Goal: Entertainment & Leisure: Browse casually

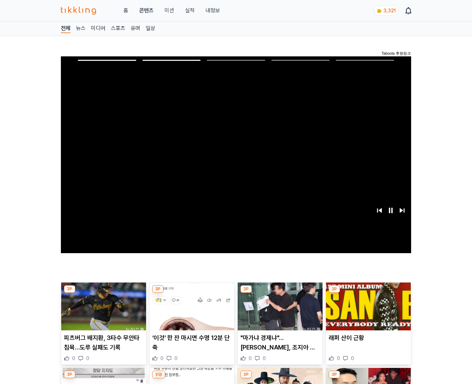
click at [367, 312] on img at bounding box center [368, 307] width 85 height 48
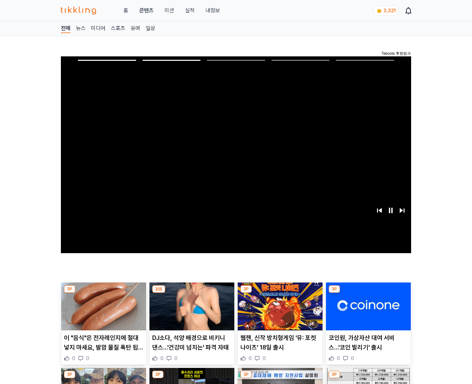
click at [367, 312] on img at bounding box center [368, 307] width 85 height 48
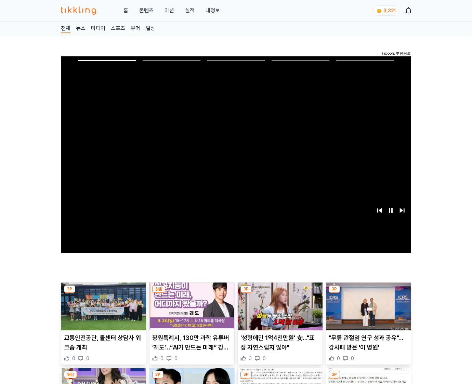
click at [367, 312] on img at bounding box center [368, 307] width 85 height 48
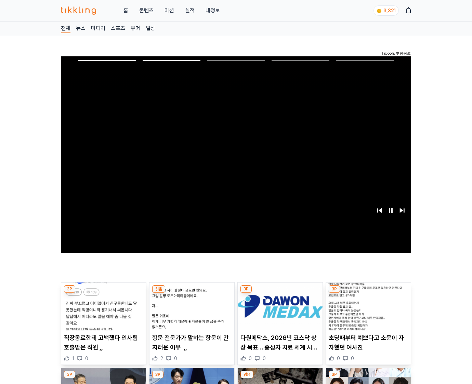
click at [367, 312] on img at bounding box center [368, 307] width 85 height 48
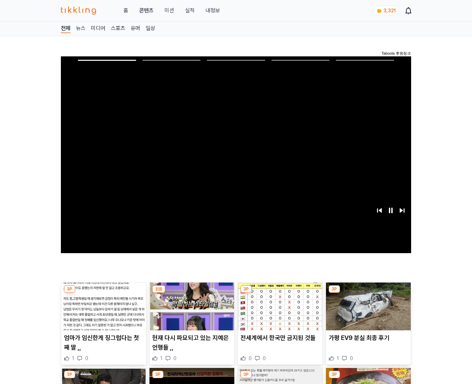
click at [367, 312] on img at bounding box center [368, 307] width 85 height 48
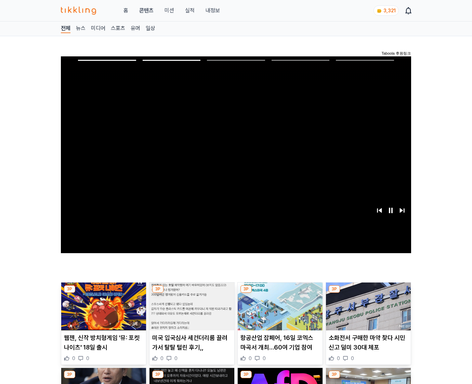
click at [367, 312] on img at bounding box center [368, 307] width 85 height 48
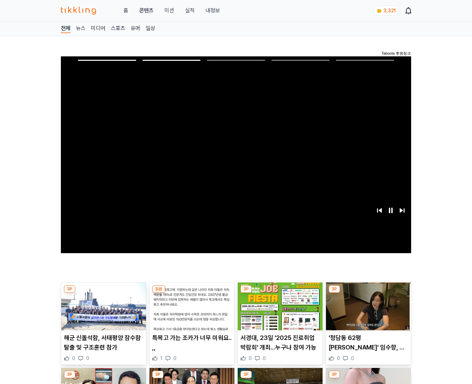
click at [367, 312] on img at bounding box center [368, 307] width 85 height 48
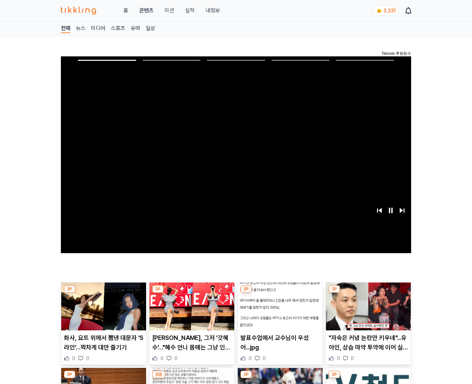
click at [367, 312] on img at bounding box center [368, 307] width 85 height 48
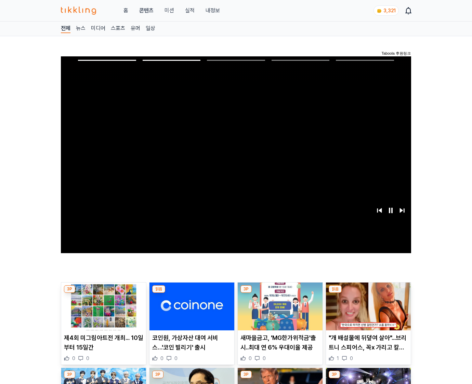
click at [367, 312] on img at bounding box center [368, 307] width 85 height 48
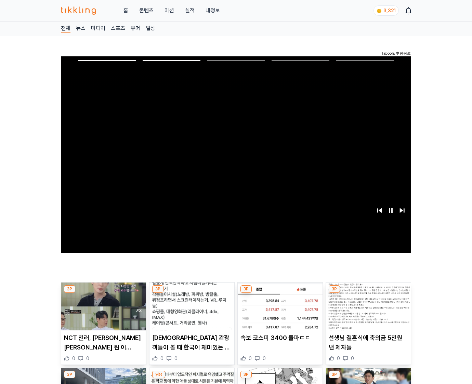
click at [367, 312] on img at bounding box center [368, 307] width 85 height 48
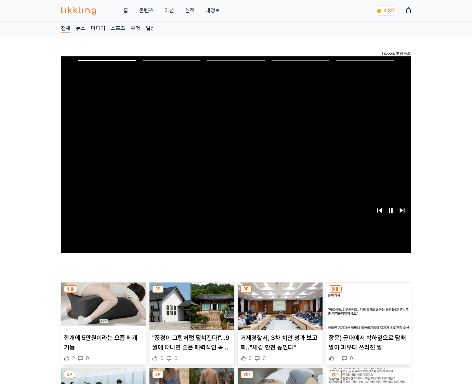
click at [367, 312] on img at bounding box center [368, 307] width 85 height 48
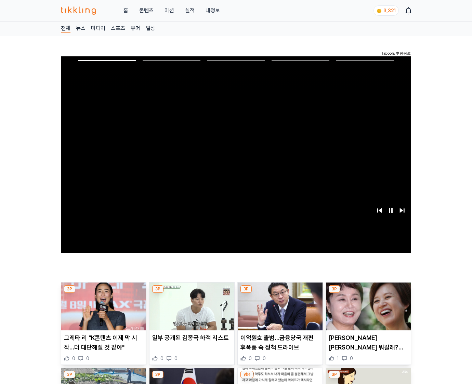
click at [367, 312] on img at bounding box center [368, 307] width 85 height 48
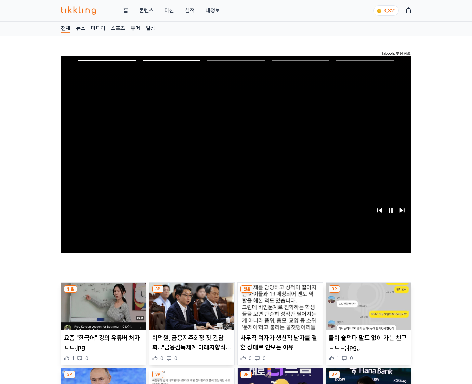
click at [367, 312] on img at bounding box center [368, 307] width 85 height 48
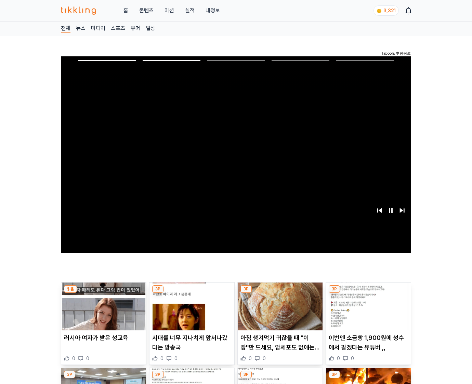
click at [367, 312] on img at bounding box center [368, 307] width 85 height 48
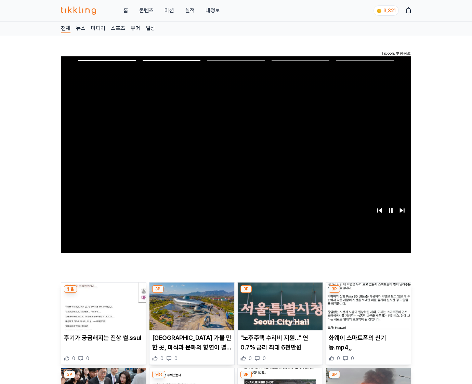
click at [367, 312] on img at bounding box center [368, 307] width 85 height 48
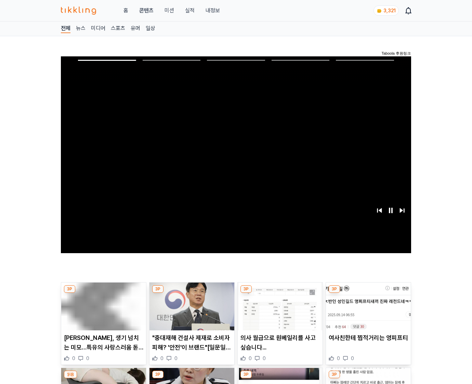
click at [367, 312] on img at bounding box center [368, 307] width 85 height 48
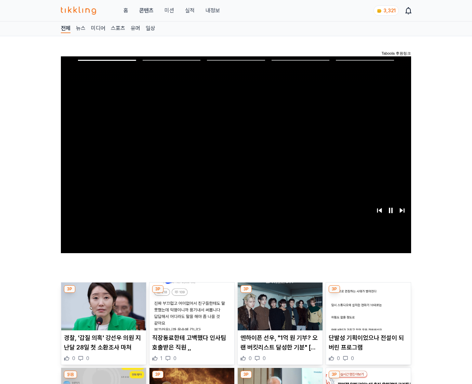
click at [367, 312] on img at bounding box center [368, 307] width 85 height 48
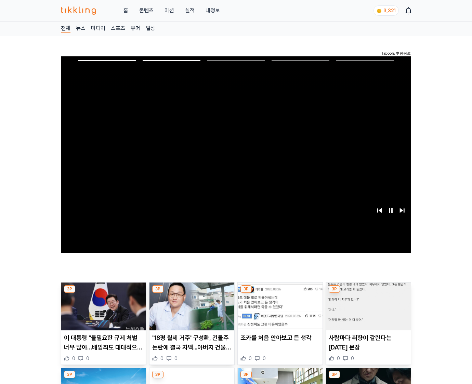
click at [367, 312] on img at bounding box center [368, 307] width 85 height 48
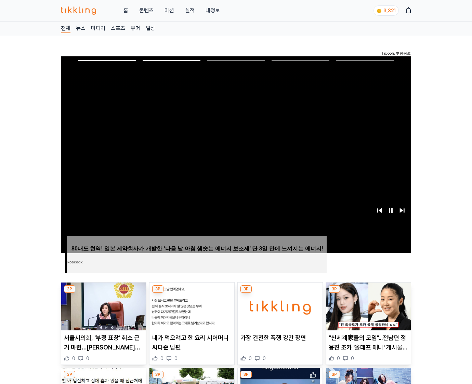
click at [367, 312] on img at bounding box center [368, 307] width 85 height 48
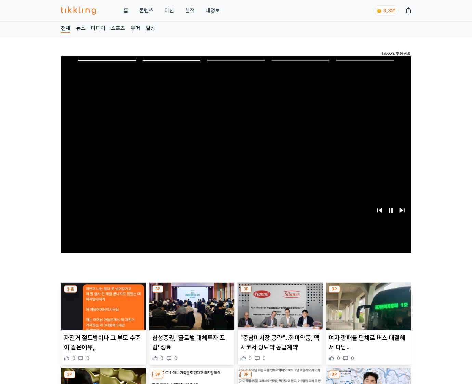
click at [367, 312] on img at bounding box center [368, 307] width 85 height 48
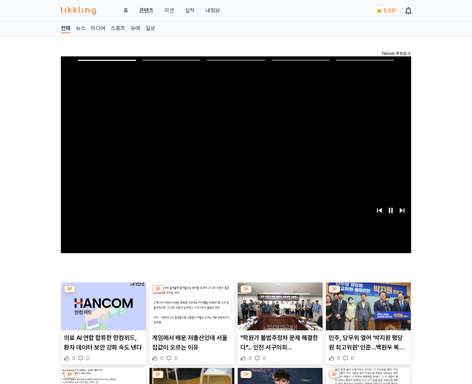
click at [367, 312] on img at bounding box center [368, 307] width 85 height 48
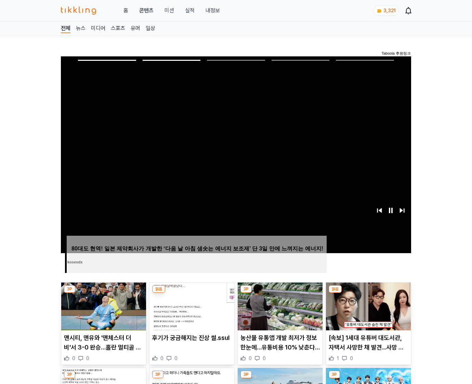
click at [367, 312] on img at bounding box center [368, 307] width 85 height 48
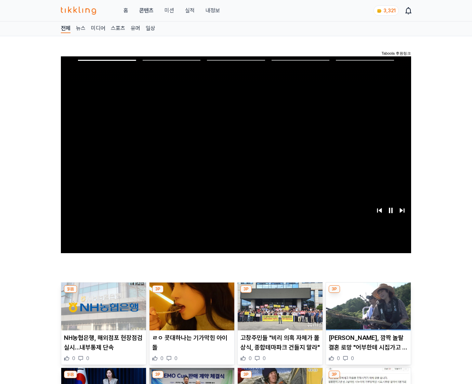
click at [367, 312] on img at bounding box center [368, 307] width 85 height 48
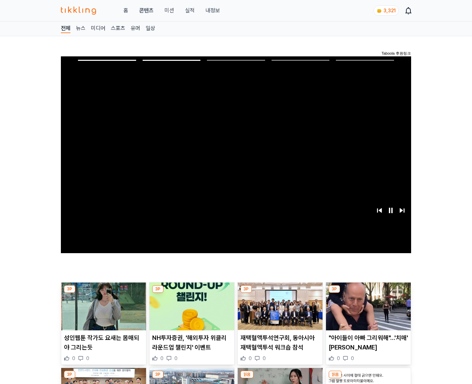
click at [367, 312] on img at bounding box center [368, 307] width 85 height 48
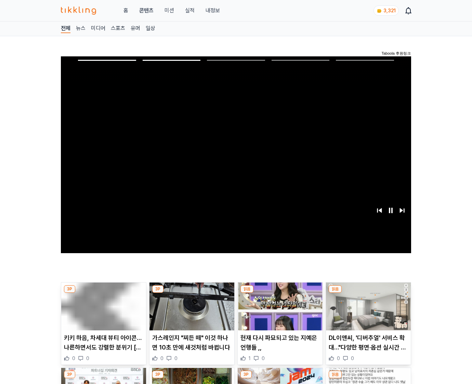
click at [367, 312] on img at bounding box center [368, 307] width 85 height 48
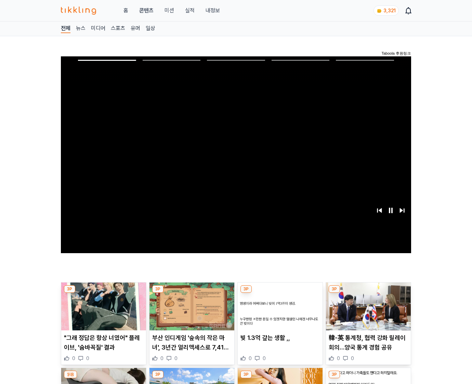
click at [367, 312] on img at bounding box center [368, 307] width 85 height 48
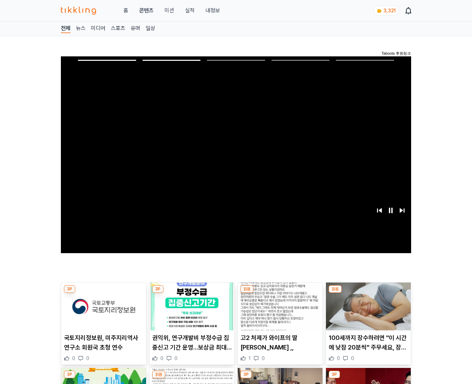
click at [367, 312] on img at bounding box center [368, 307] width 85 height 48
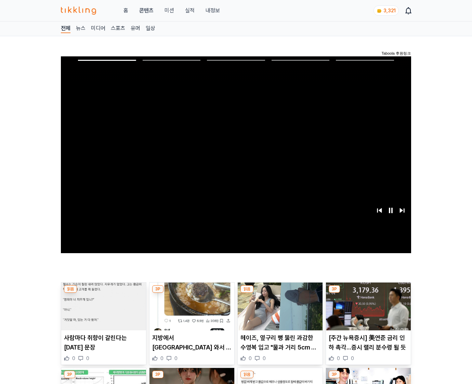
click at [367, 312] on img at bounding box center [368, 307] width 85 height 48
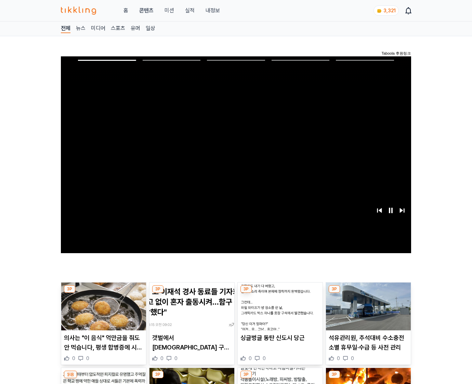
click at [367, 312] on img at bounding box center [368, 307] width 85 height 48
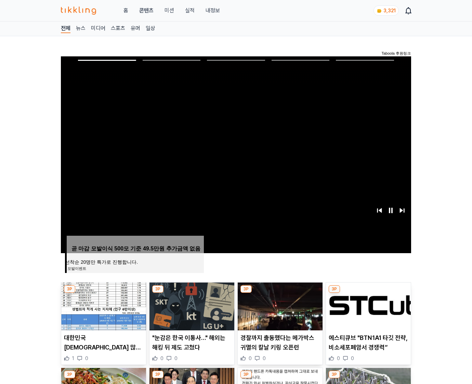
click at [367, 312] on img at bounding box center [368, 307] width 85 height 48
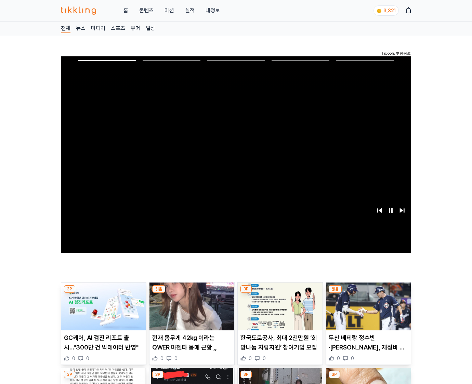
click at [367, 312] on img at bounding box center [368, 307] width 85 height 48
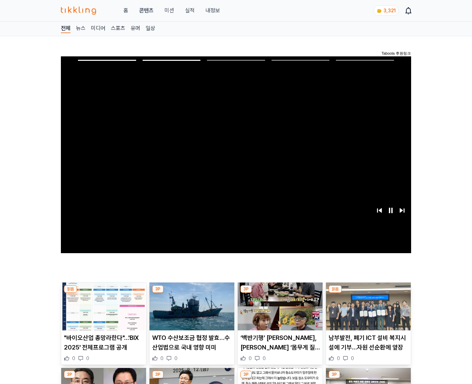
click at [367, 312] on img at bounding box center [368, 307] width 85 height 48
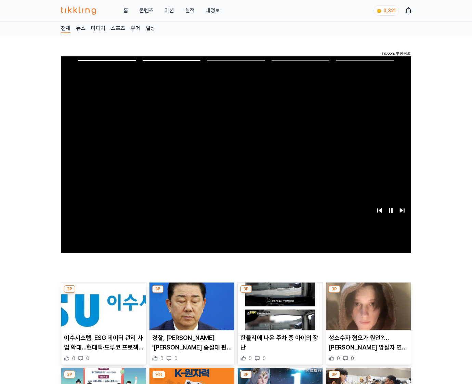
click at [367, 312] on img at bounding box center [368, 307] width 85 height 48
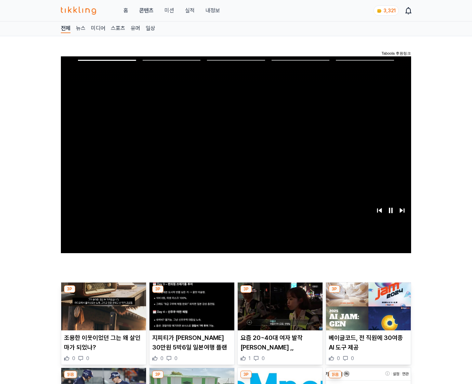
click at [367, 312] on img at bounding box center [368, 307] width 85 height 48
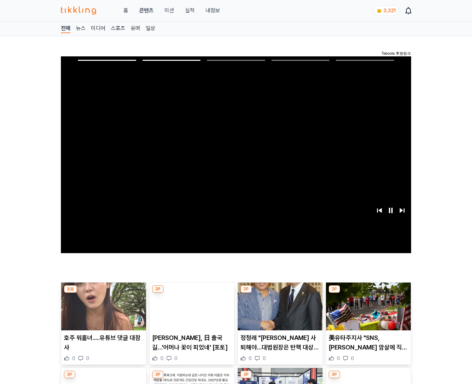
click at [367, 312] on img at bounding box center [368, 307] width 85 height 48
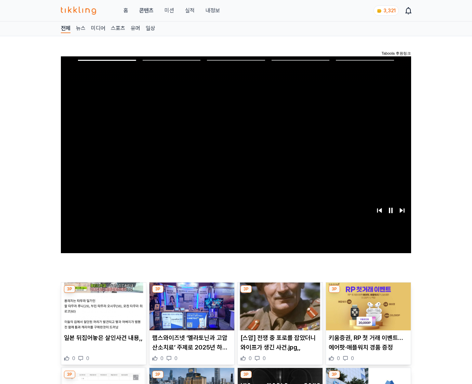
click at [367, 312] on img at bounding box center [368, 307] width 85 height 48
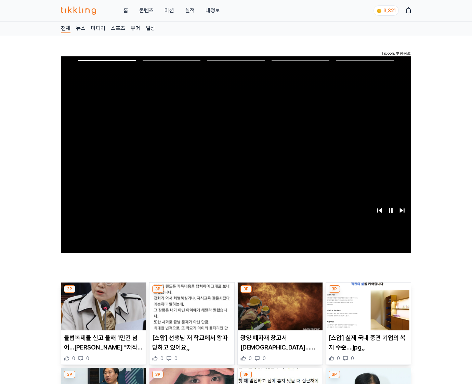
click at [367, 312] on img at bounding box center [368, 307] width 85 height 48
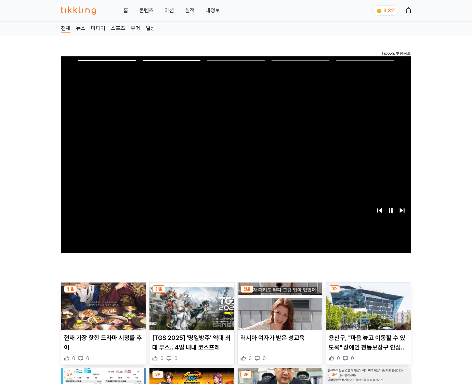
click at [367, 312] on img at bounding box center [368, 307] width 85 height 48
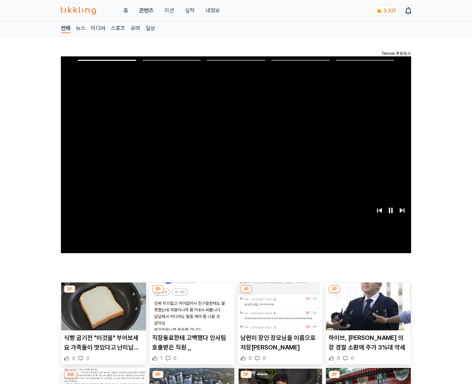
click at [367, 312] on img at bounding box center [368, 307] width 85 height 48
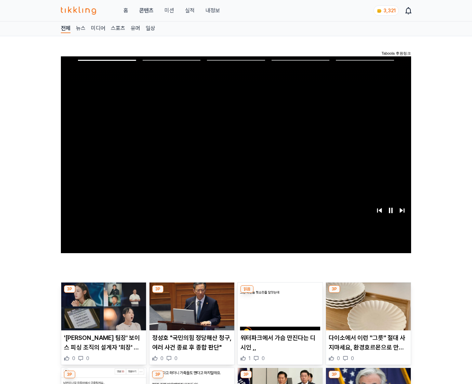
click at [367, 312] on img at bounding box center [368, 307] width 85 height 48
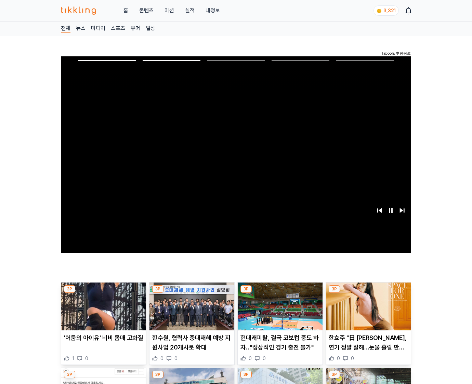
click at [367, 312] on img at bounding box center [368, 307] width 85 height 48
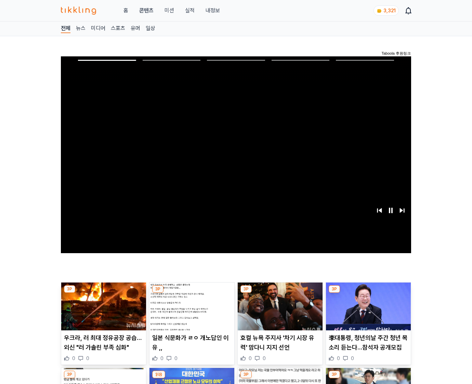
click at [367, 312] on img at bounding box center [368, 307] width 85 height 48
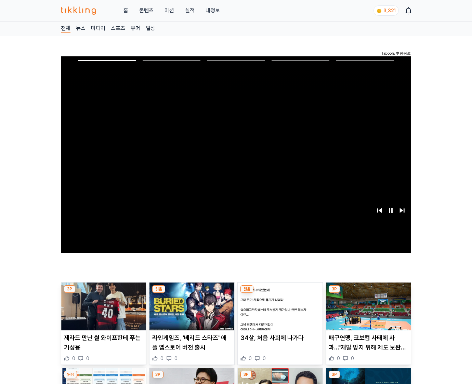
click at [367, 312] on img at bounding box center [368, 307] width 85 height 48
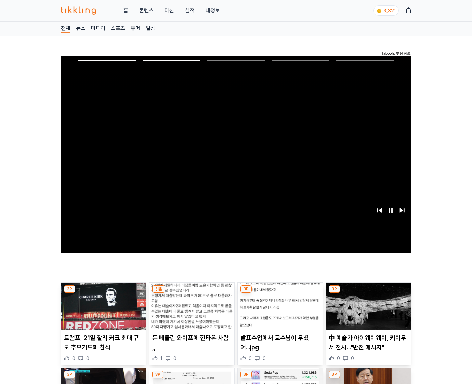
click at [367, 312] on img at bounding box center [368, 307] width 85 height 48
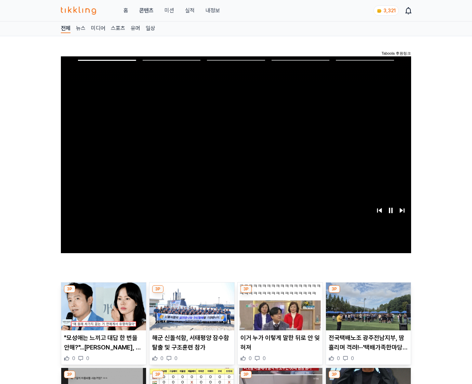
click at [367, 312] on img at bounding box center [368, 307] width 85 height 48
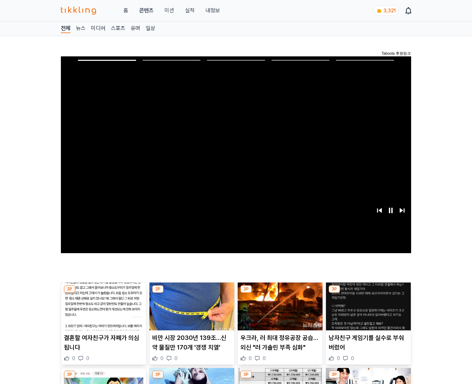
click at [367, 312] on img at bounding box center [368, 307] width 85 height 48
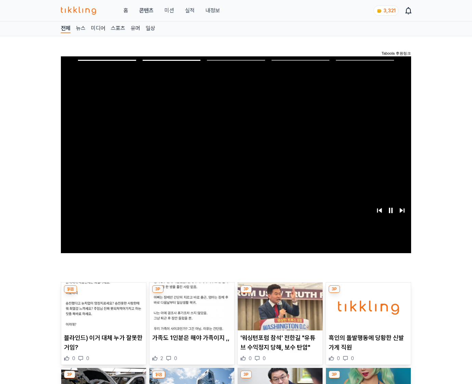
click at [367, 312] on img at bounding box center [368, 307] width 85 height 48
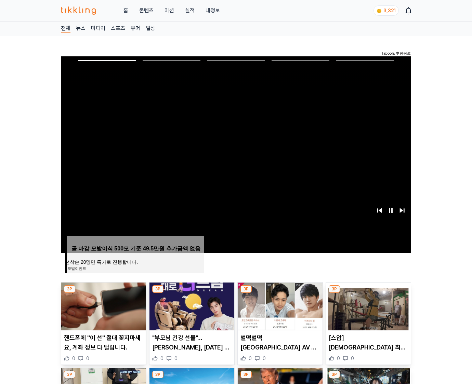
click at [367, 312] on img at bounding box center [368, 307] width 85 height 48
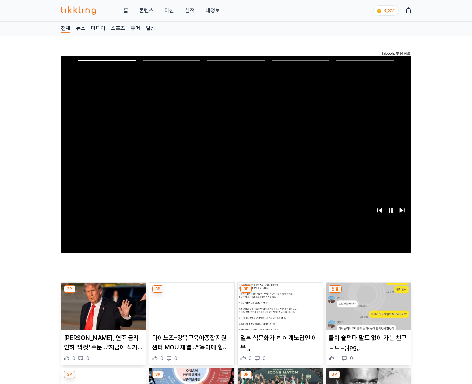
click at [367, 312] on img at bounding box center [368, 307] width 85 height 48
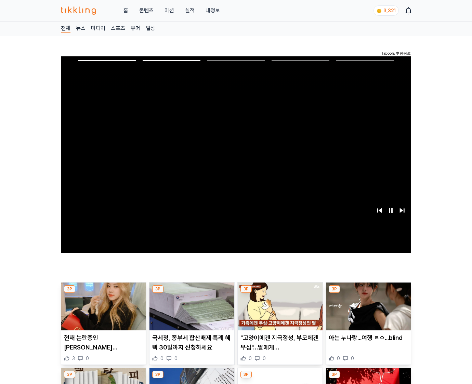
click at [367, 312] on img at bounding box center [368, 307] width 85 height 48
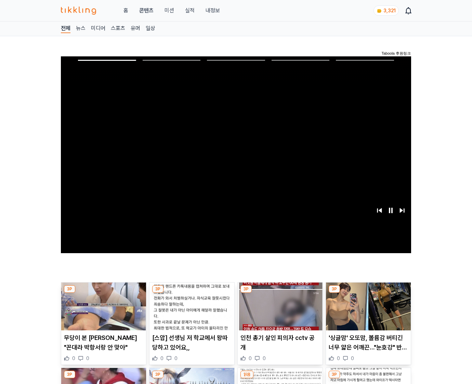
click at [367, 312] on img at bounding box center [368, 307] width 85 height 48
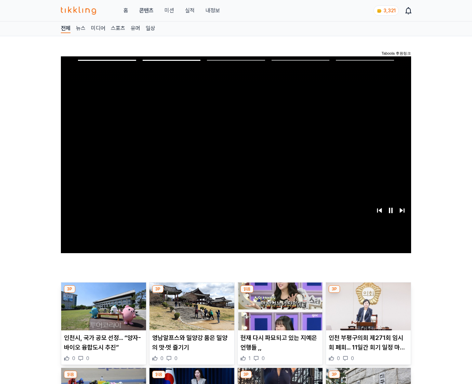
click at [367, 312] on img at bounding box center [368, 307] width 85 height 48
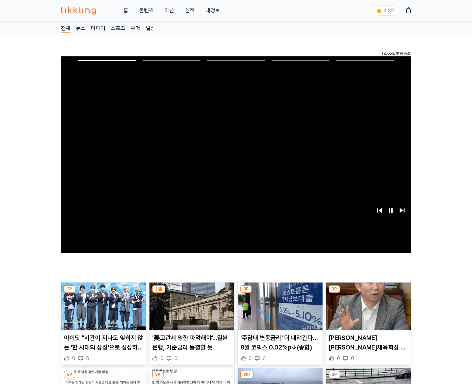
click at [367, 312] on img at bounding box center [368, 307] width 85 height 48
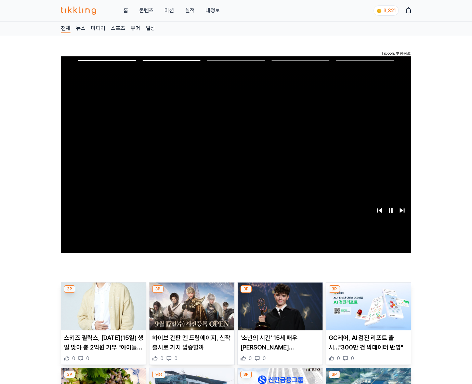
click at [367, 312] on img at bounding box center [368, 307] width 85 height 48
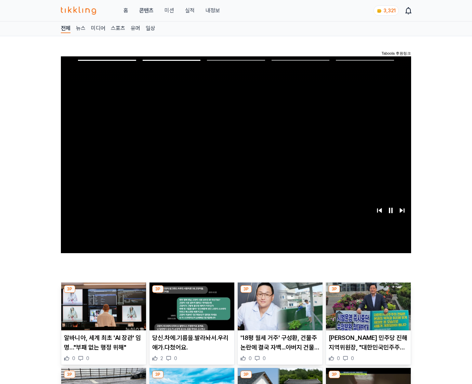
click at [367, 312] on img at bounding box center [368, 307] width 85 height 48
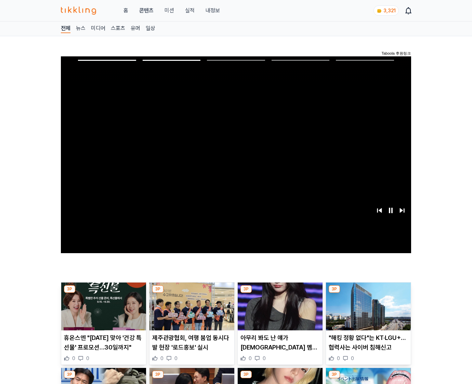
click at [367, 312] on img at bounding box center [368, 307] width 85 height 48
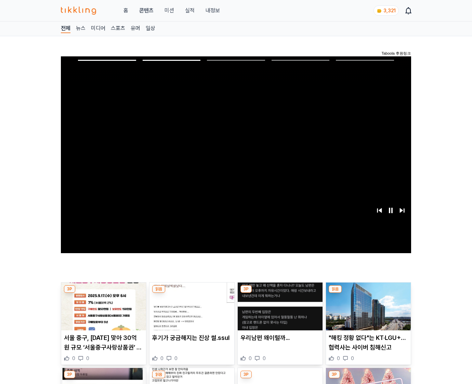
click at [367, 312] on img at bounding box center [368, 307] width 85 height 48
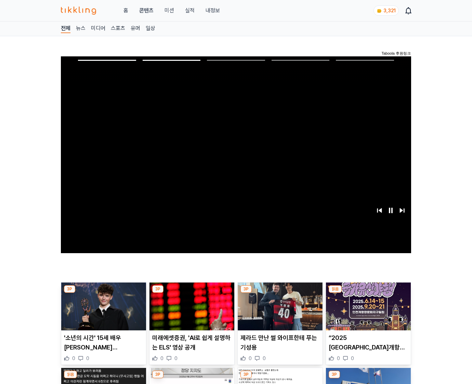
click at [367, 312] on img at bounding box center [368, 307] width 85 height 48
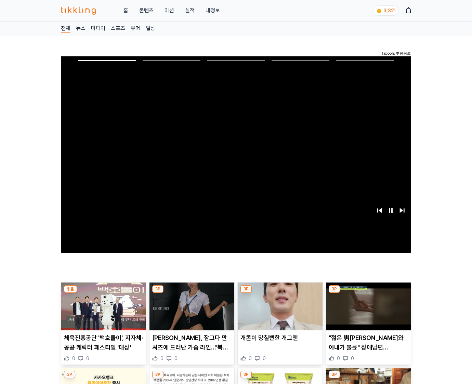
click at [367, 312] on img at bounding box center [368, 307] width 85 height 48
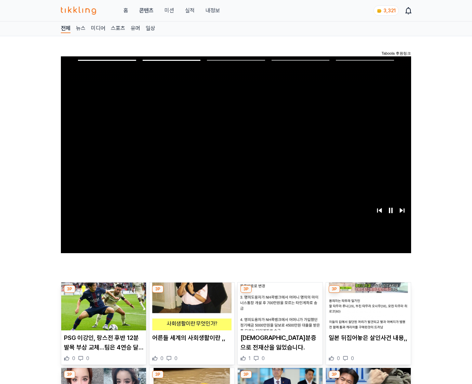
click at [367, 312] on img at bounding box center [368, 307] width 85 height 48
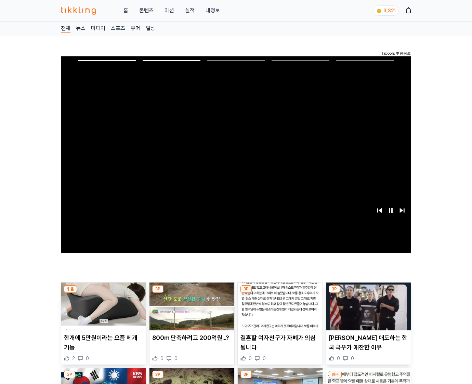
click at [367, 312] on img at bounding box center [368, 307] width 85 height 48
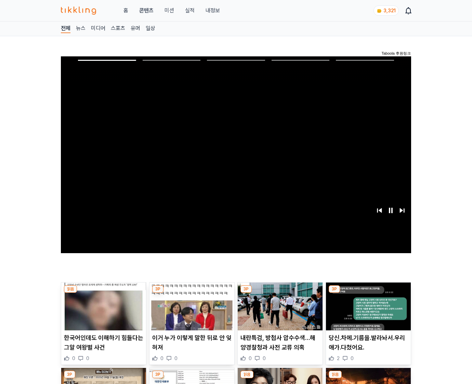
click at [367, 312] on img at bounding box center [368, 307] width 85 height 48
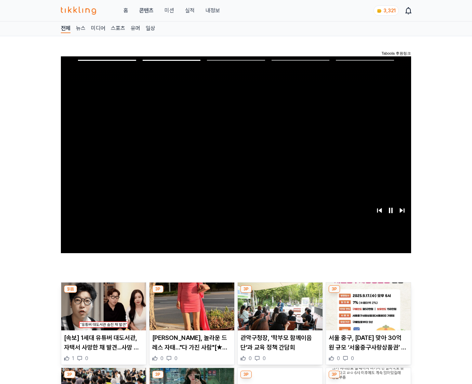
click at [367, 312] on img at bounding box center [368, 307] width 85 height 48
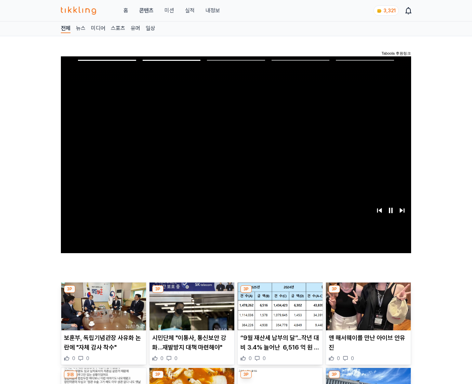
click at [367, 312] on img at bounding box center [368, 307] width 85 height 48
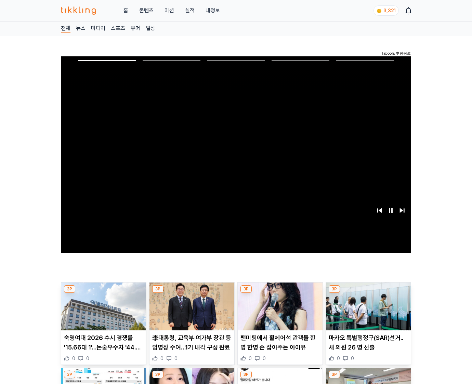
click at [367, 312] on img at bounding box center [368, 307] width 85 height 48
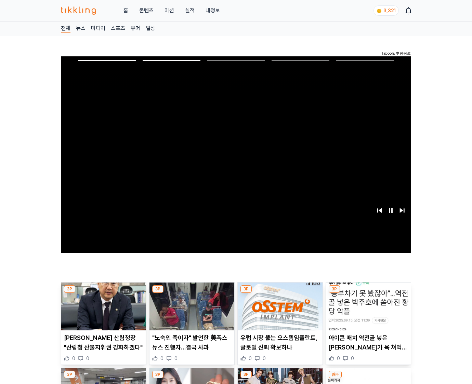
click at [367, 312] on img at bounding box center [368, 307] width 85 height 48
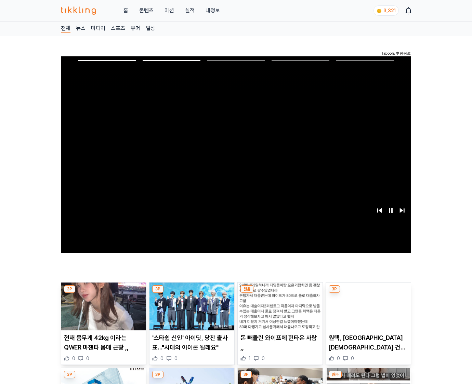
click at [367, 312] on img at bounding box center [368, 307] width 85 height 48
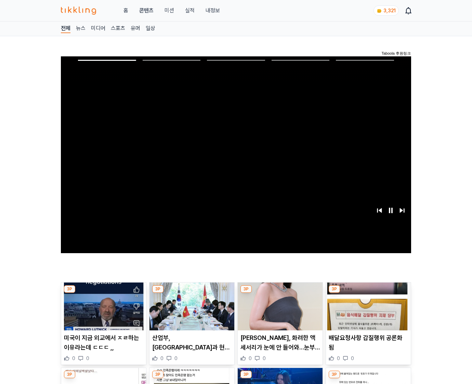
click at [367, 312] on img at bounding box center [368, 307] width 85 height 48
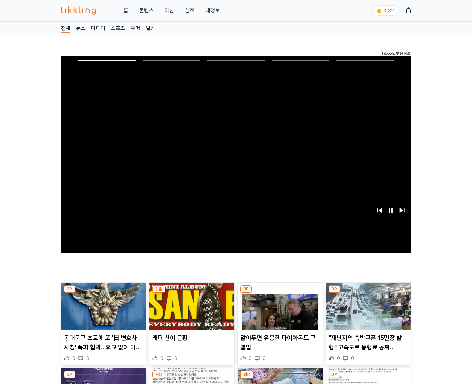
click at [367, 312] on img at bounding box center [368, 307] width 85 height 48
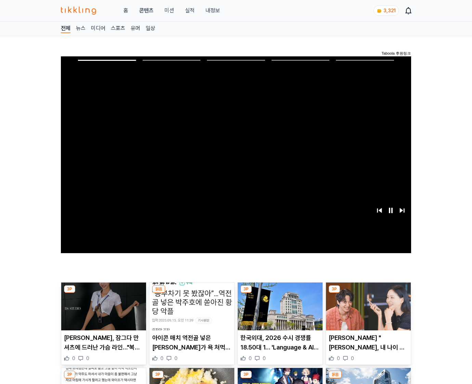
click at [367, 312] on img at bounding box center [368, 307] width 85 height 48
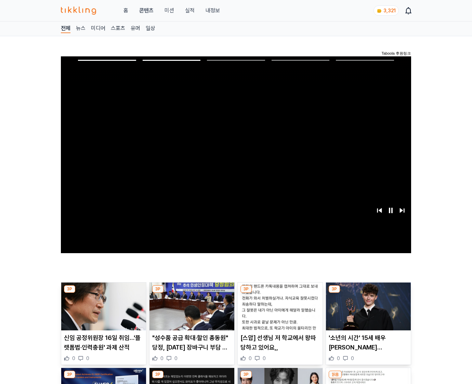
click at [367, 312] on img at bounding box center [368, 307] width 85 height 48
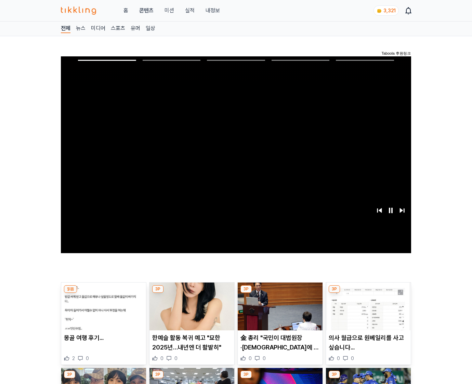
click at [367, 312] on img at bounding box center [368, 307] width 85 height 48
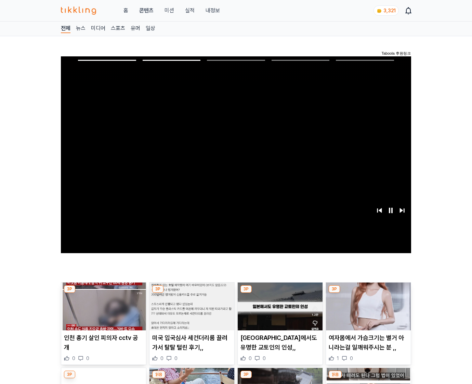
click at [367, 312] on img at bounding box center [368, 307] width 85 height 48
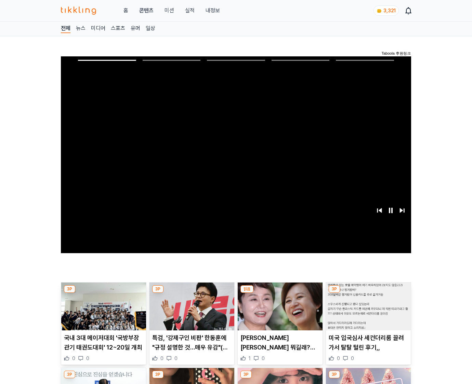
click at [367, 312] on img at bounding box center [368, 307] width 85 height 48
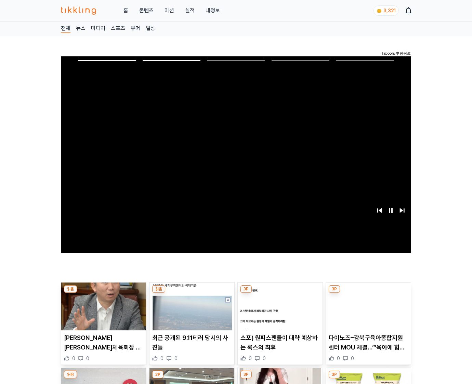
click at [367, 312] on img at bounding box center [368, 307] width 85 height 48
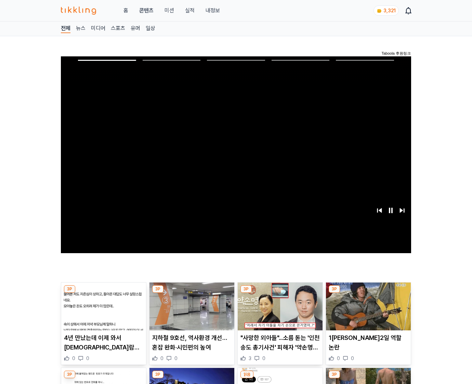
click at [367, 312] on img at bounding box center [368, 307] width 85 height 48
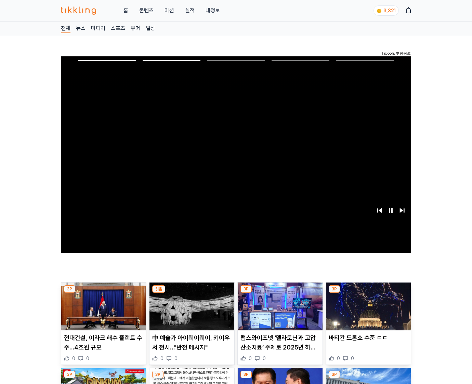
click at [367, 312] on img at bounding box center [368, 307] width 85 height 48
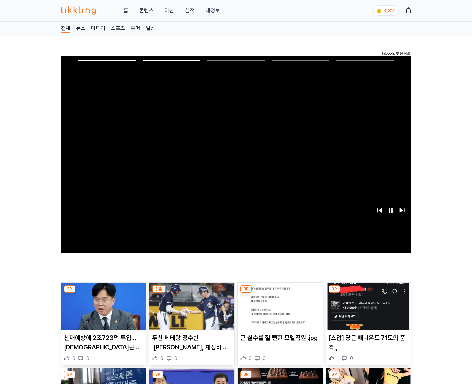
click at [367, 312] on img at bounding box center [368, 307] width 85 height 48
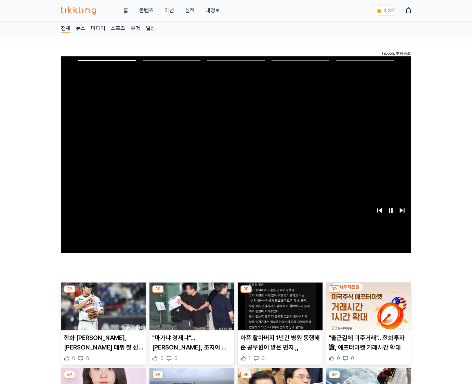
click at [367, 312] on img at bounding box center [368, 307] width 85 height 48
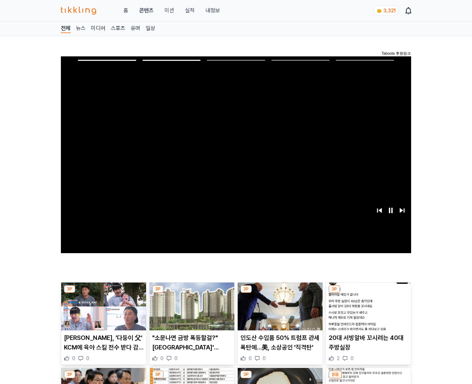
click at [367, 312] on img at bounding box center [368, 307] width 85 height 48
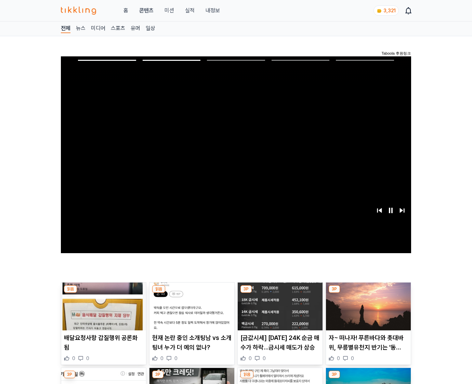
click at [367, 312] on img at bounding box center [368, 307] width 85 height 48
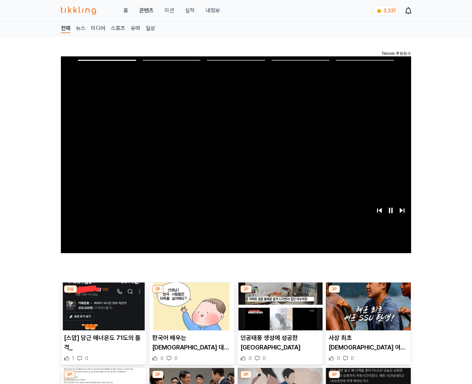
click at [367, 312] on img at bounding box center [368, 307] width 85 height 48
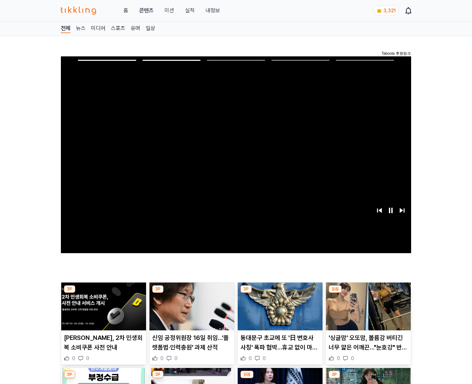
click at [367, 312] on img at bounding box center [368, 307] width 85 height 48
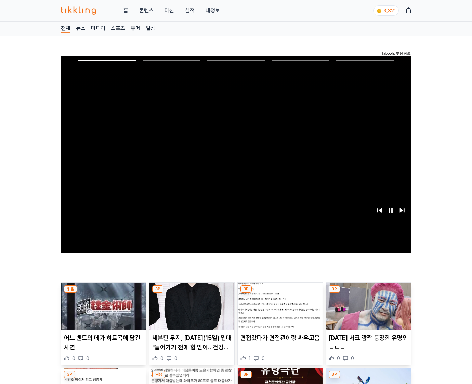
click at [367, 312] on img at bounding box center [368, 307] width 85 height 48
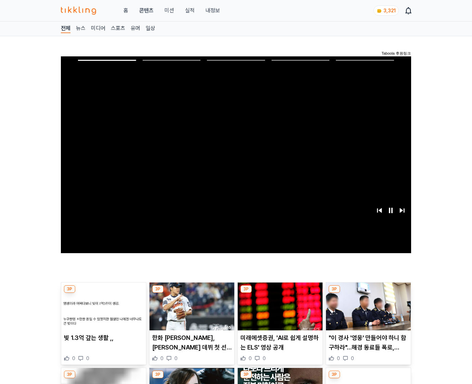
click at [367, 312] on img at bounding box center [368, 307] width 85 height 48
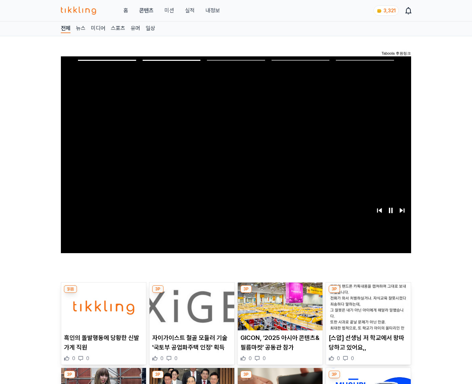
click at [367, 312] on img at bounding box center [368, 307] width 85 height 48
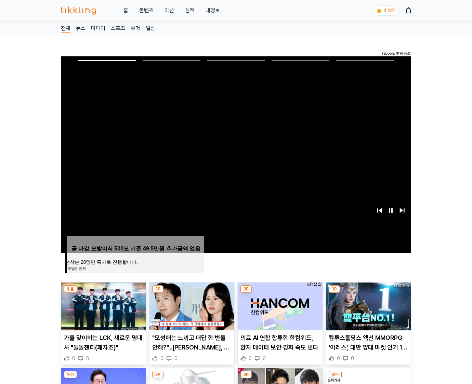
click at [367, 312] on img at bounding box center [368, 307] width 85 height 48
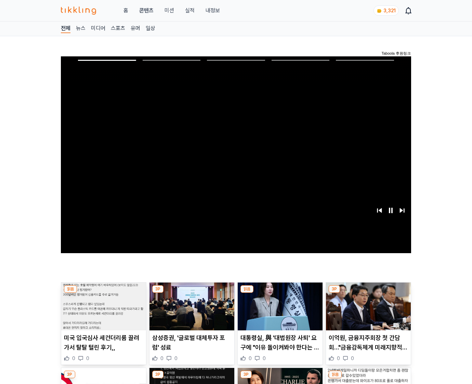
click at [367, 312] on img at bounding box center [368, 307] width 85 height 48
